Goal: Information Seeking & Learning: Check status

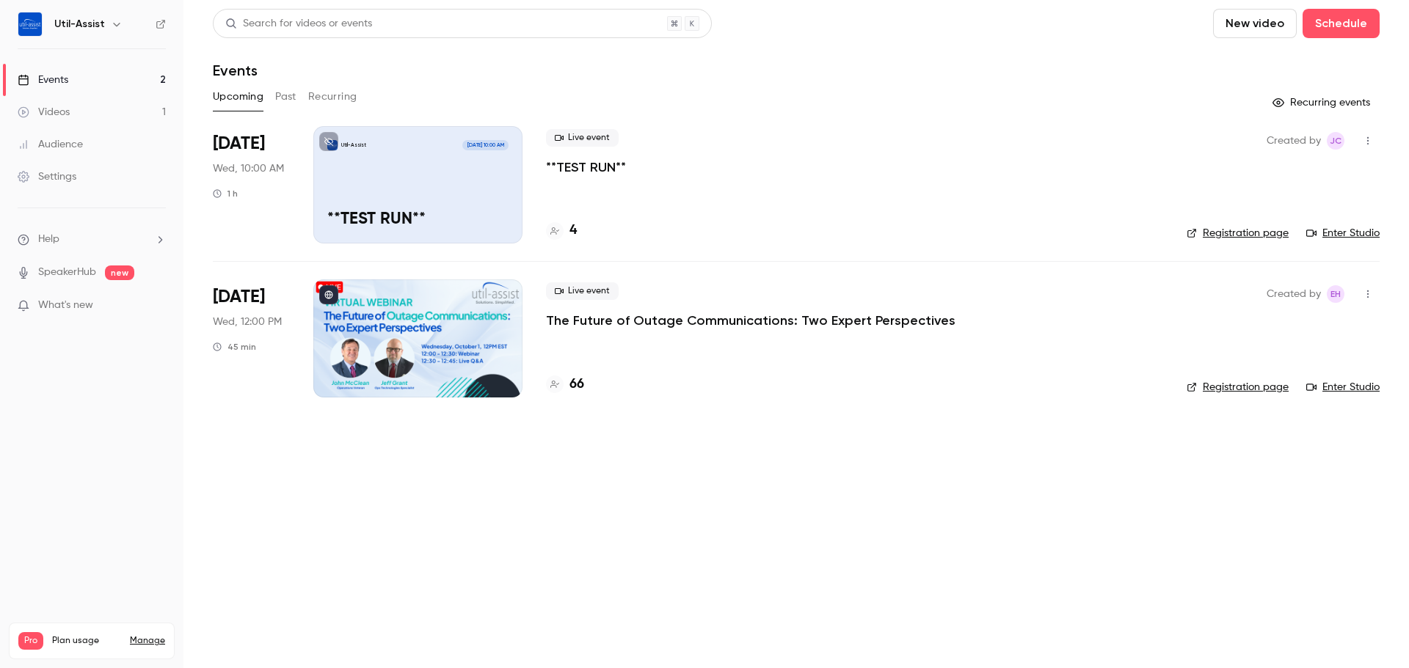
click at [580, 391] on h4 "66" at bounding box center [576, 385] width 15 height 20
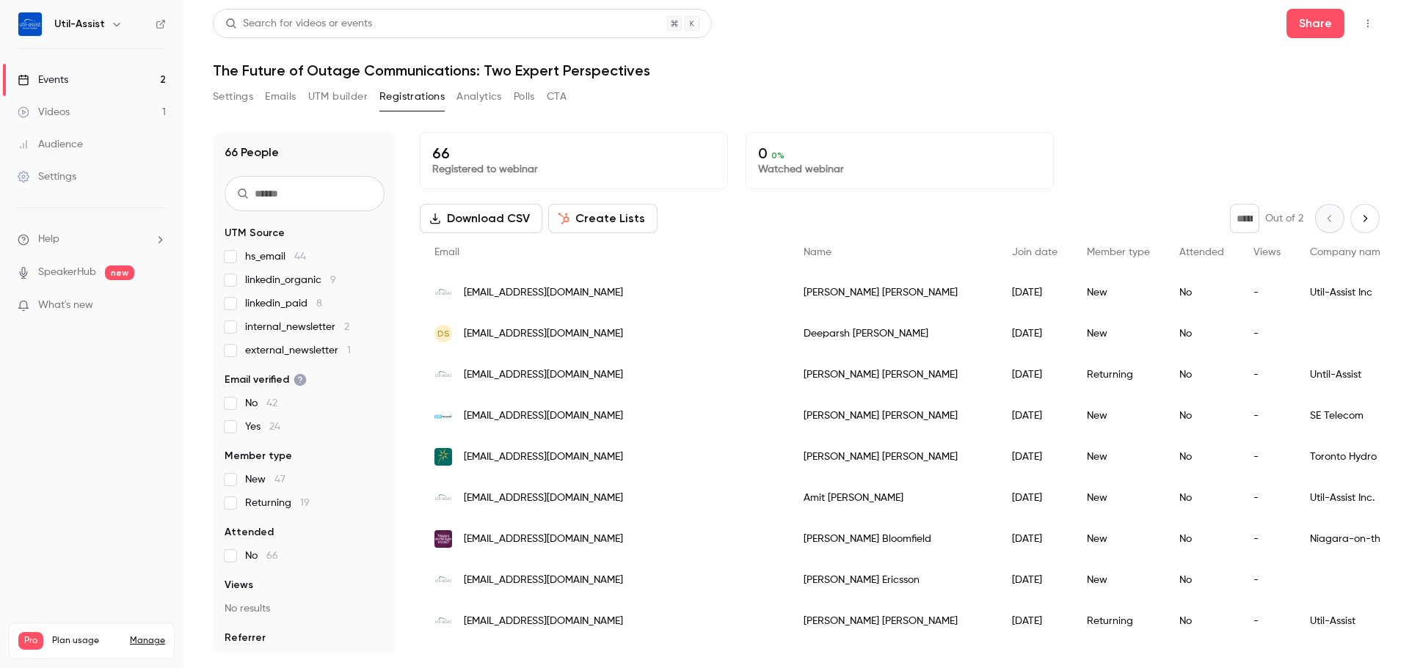
click at [70, 84] on link "Events 2" at bounding box center [91, 80] width 183 height 32
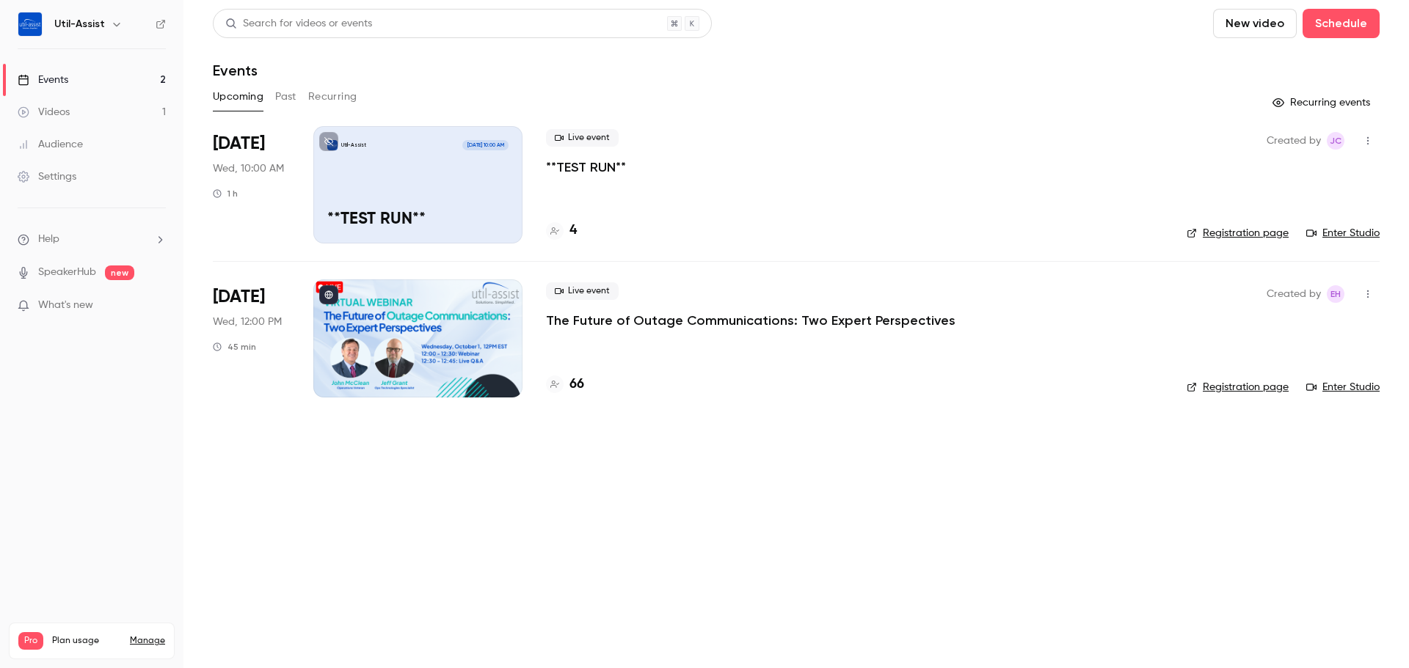
click at [282, 102] on button "Past" at bounding box center [285, 96] width 21 height 23
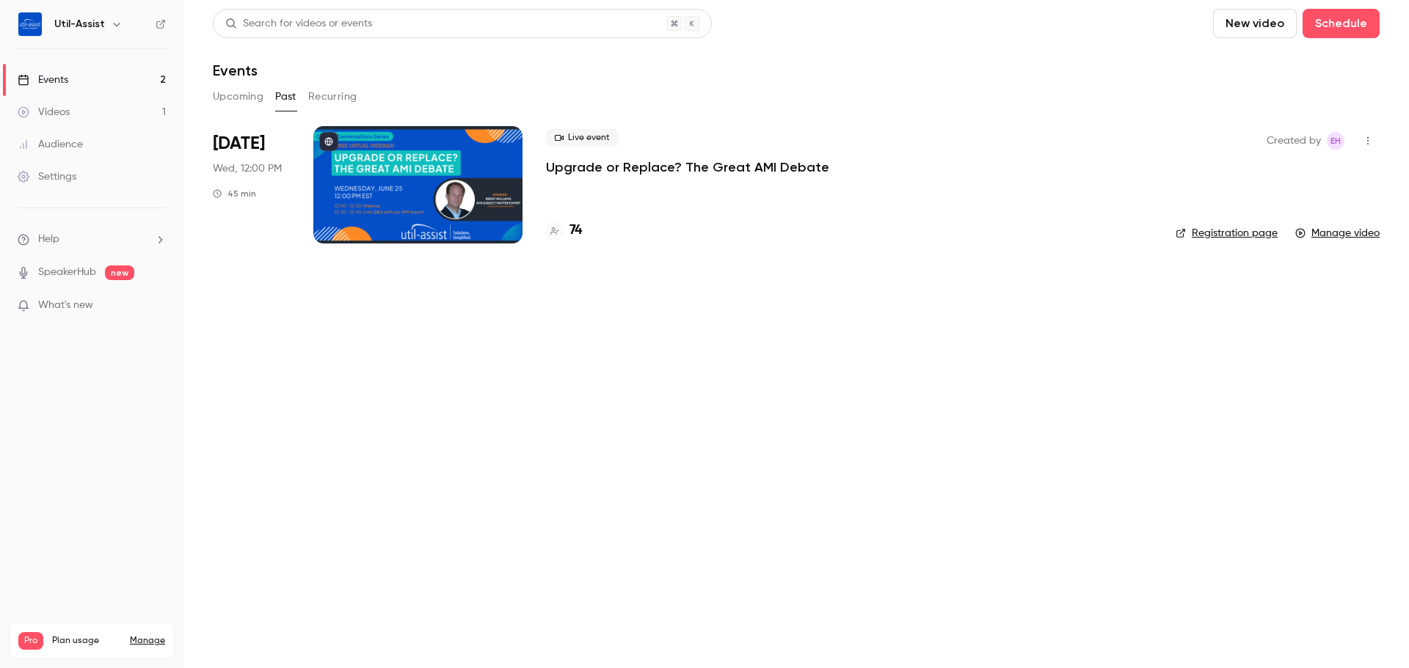
click at [70, 87] on link "Events 2" at bounding box center [91, 80] width 183 height 32
